Goal: Information Seeking & Learning: Learn about a topic

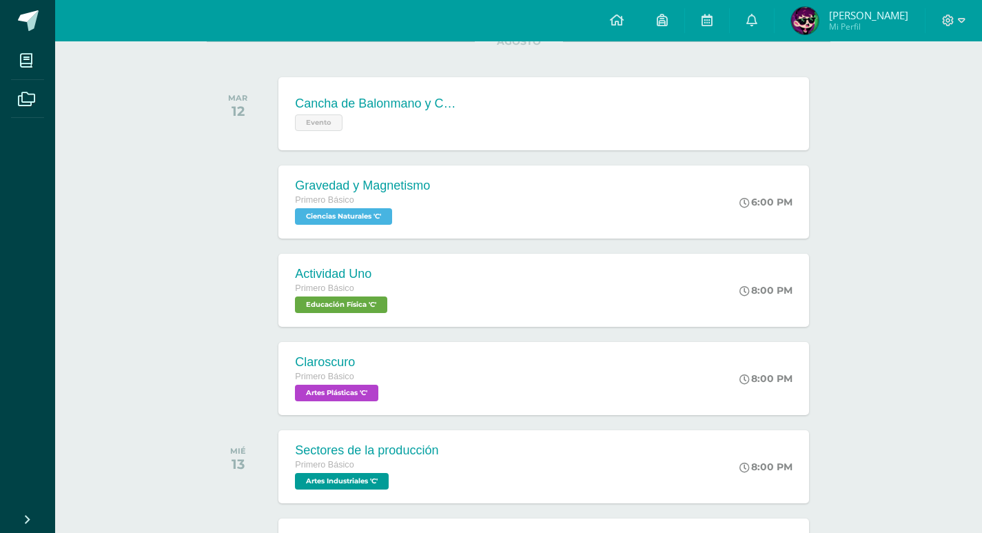
scroll to position [207, 0]
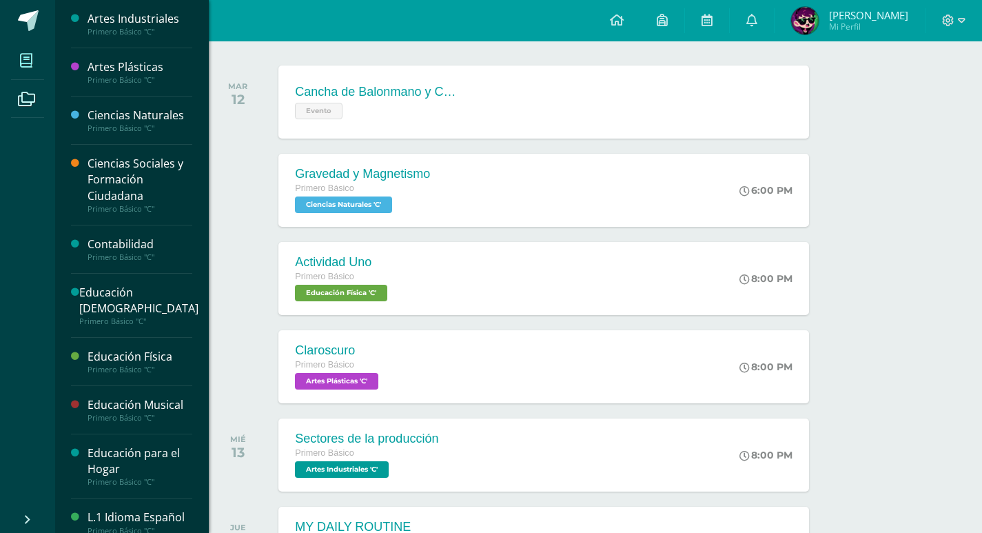
click at [32, 63] on icon at bounding box center [26, 61] width 12 height 14
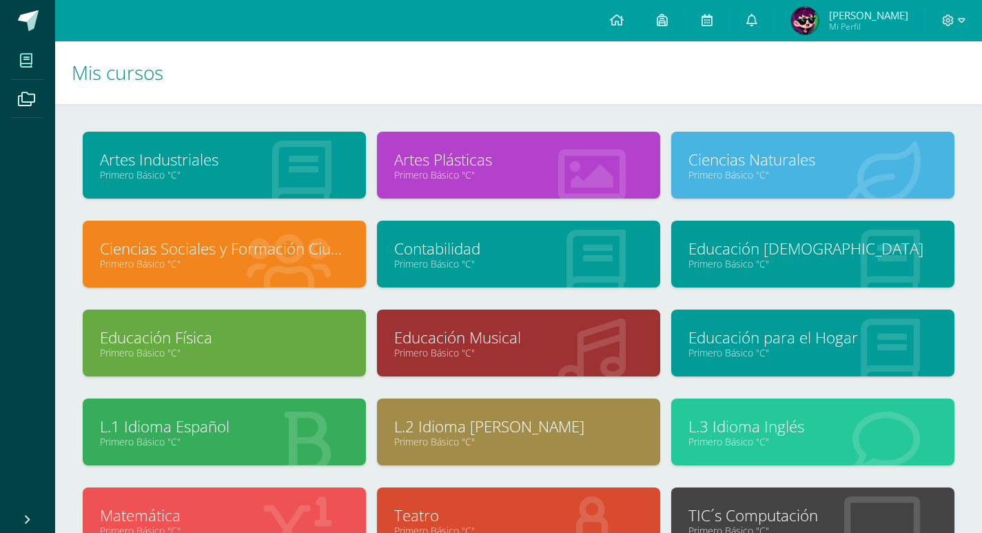
click at [618, 413] on div at bounding box center [625, 433] width 69 height 92
click at [607, 423] on link "L.2 Idioma [PERSON_NAME]" at bounding box center [518, 426] width 249 height 21
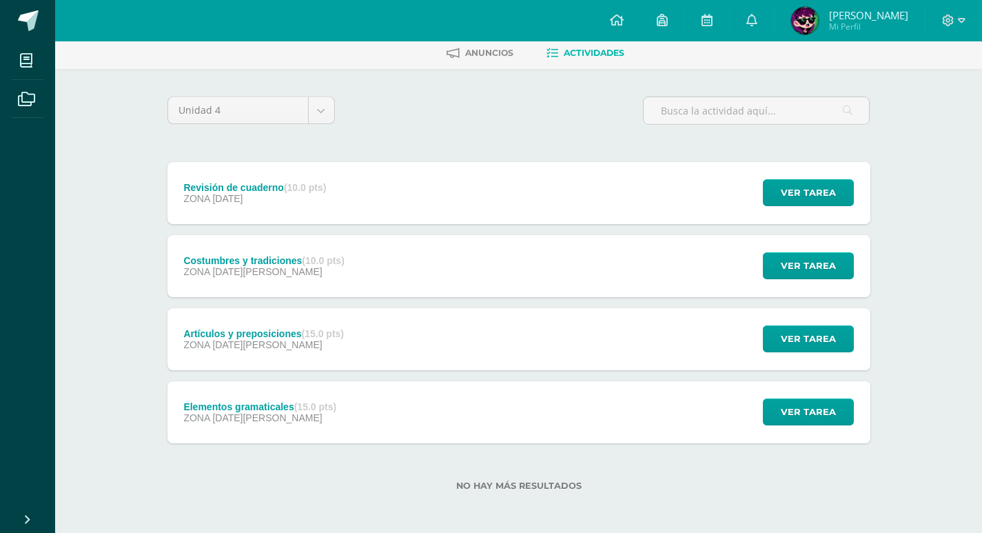
scroll to position [69, 0]
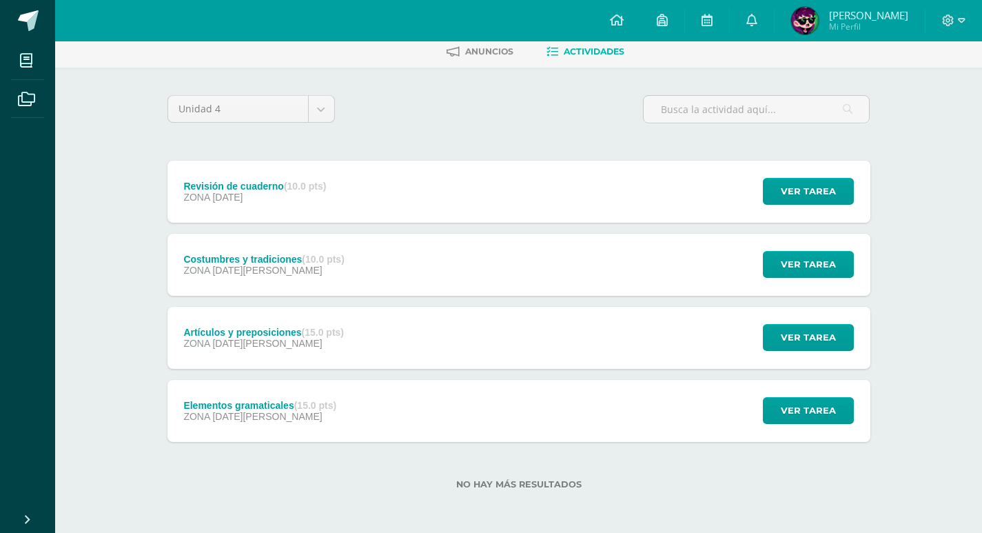
click at [460, 398] on div "Elementos gramaticales (15.0 pts) ZONA [DATE][PERSON_NAME] Ver tarea Elementos …" at bounding box center [519, 411] width 703 height 62
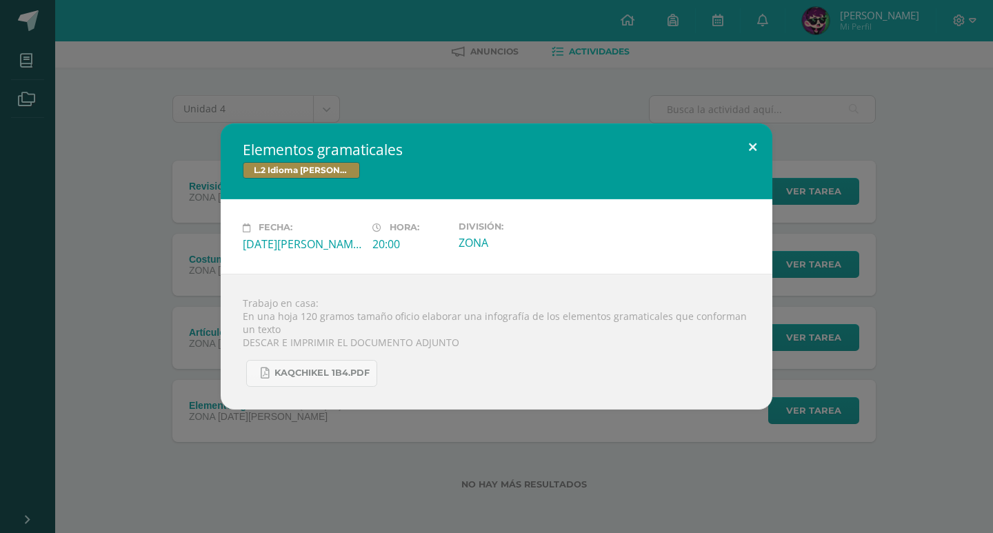
click at [749, 143] on button at bounding box center [752, 146] width 39 height 47
